Goal: Task Accomplishment & Management: Use online tool/utility

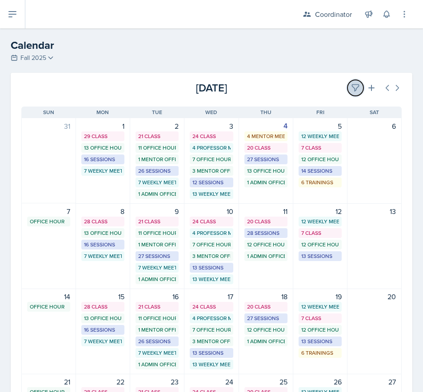
drag, startPoint x: 349, startPoint y: 84, endPoint x: 345, endPoint y: 84, distance: 4.5
click at [352, 85] on icon at bounding box center [355, 88] width 7 height 7
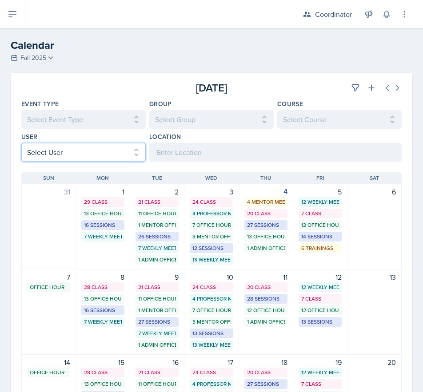
drag, startPoint x: 27, startPoint y: 161, endPoint x: 27, endPoint y: 150, distance: 11.6
click at [27, 160] on select "Select User All [PERSON_NAME] [PERSON_NAME] [PERSON_NAME] [PERSON_NAME] [PERSON…" at bounding box center [83, 152] width 124 height 19
select select "6069f164-6866-4437-8498-aa346f5abfc6"
click at [21, 143] on select "Select User All [PERSON_NAME] [PERSON_NAME] [PERSON_NAME] [PERSON_NAME] [PERSON…" at bounding box center [83, 152] width 124 height 19
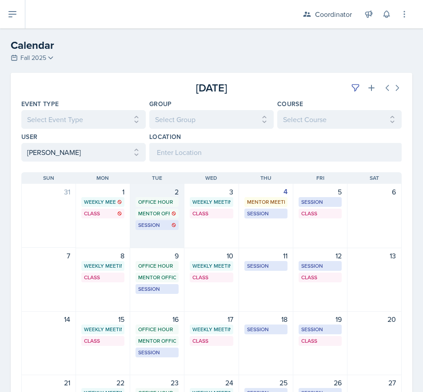
click at [148, 244] on div "2 Office Hour SSC 9:00 AM - 10:00 AM Mentor Office Hour SSC 10:00 AM - 11:00 AM…" at bounding box center [157, 216] width 54 height 64
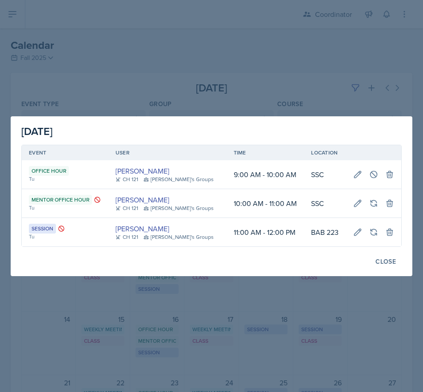
click at [206, 69] on div at bounding box center [211, 196] width 423 height 392
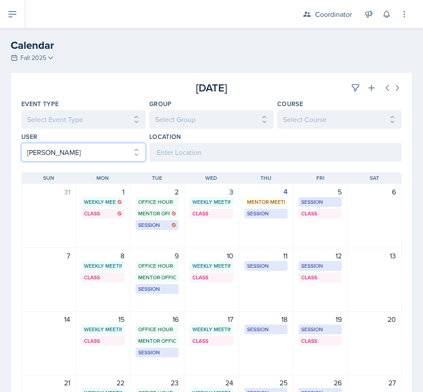
click at [80, 154] on select "Select User All [PERSON_NAME] [PERSON_NAME] [PERSON_NAME] [PERSON_NAME] [PERSON…" at bounding box center [83, 152] width 124 height 19
select select
click at [21, 143] on select "Select User All [PERSON_NAME] [PERSON_NAME] [PERSON_NAME] [PERSON_NAME] [PERSON…" at bounding box center [83, 152] width 124 height 19
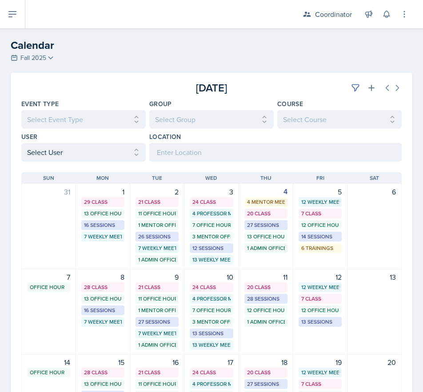
click at [339, 90] on div "[DATE]" at bounding box center [338, 88] width 127 height 16
click at [347, 89] on button at bounding box center [355, 88] width 16 height 16
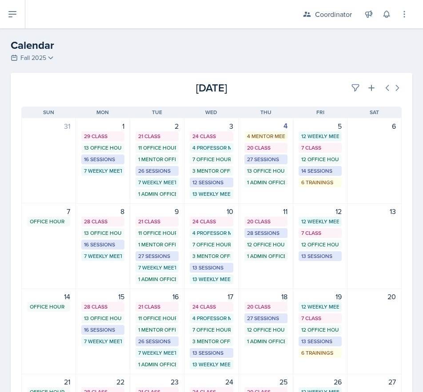
click at [313, 89] on div "[DATE]" at bounding box center [338, 88] width 127 height 16
